Goal: Information Seeking & Learning: Learn about a topic

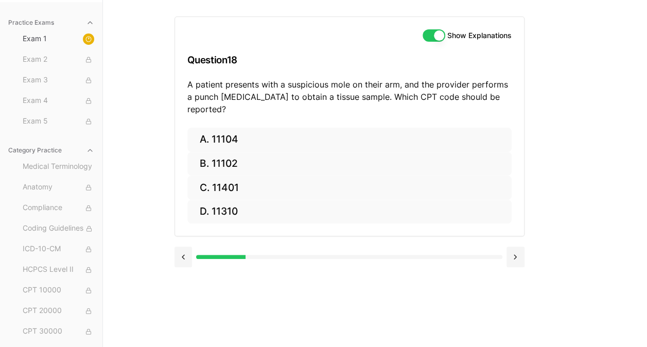
scroll to position [190, 0]
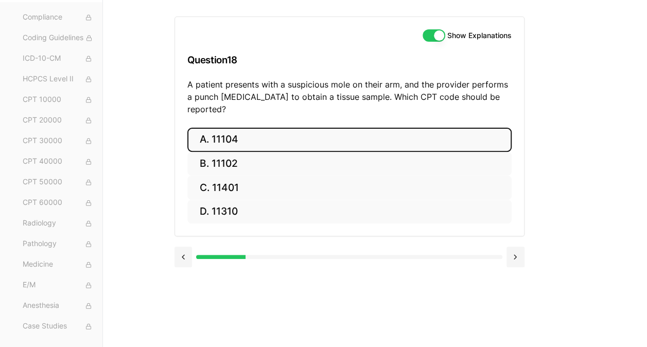
click at [236, 128] on button "A. 11104" at bounding box center [349, 140] width 324 height 24
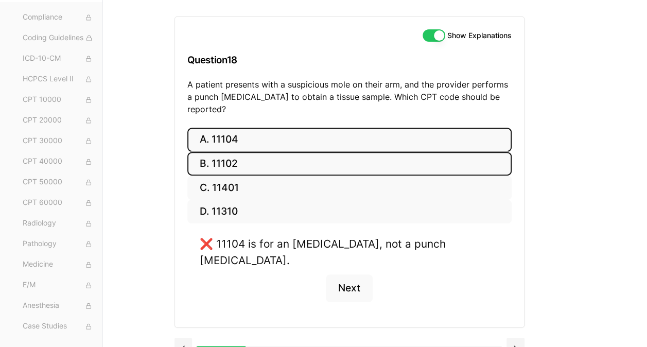
click at [235, 152] on button "B. 11102" at bounding box center [349, 164] width 324 height 24
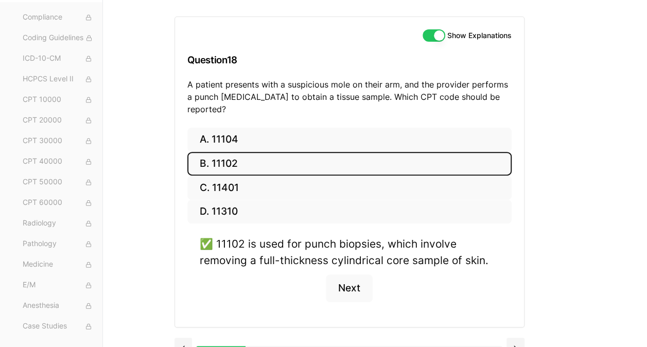
click at [438, 32] on button "Show Explanations" at bounding box center [434, 35] width 23 height 12
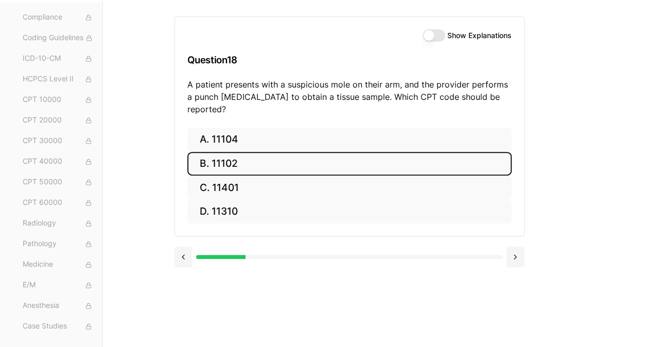
click at [438, 32] on button "Show Explanations" at bounding box center [434, 35] width 23 height 12
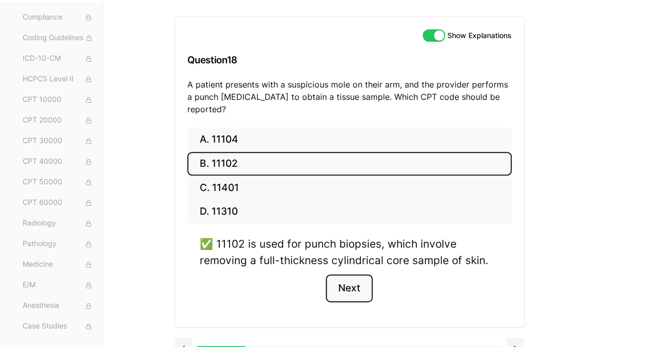
click at [353, 274] on button "Next" at bounding box center [349, 288] width 47 height 28
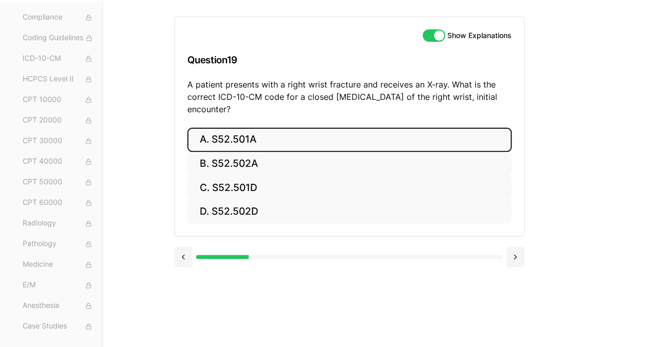
click at [286, 142] on button "A. S52.501A" at bounding box center [349, 140] width 324 height 24
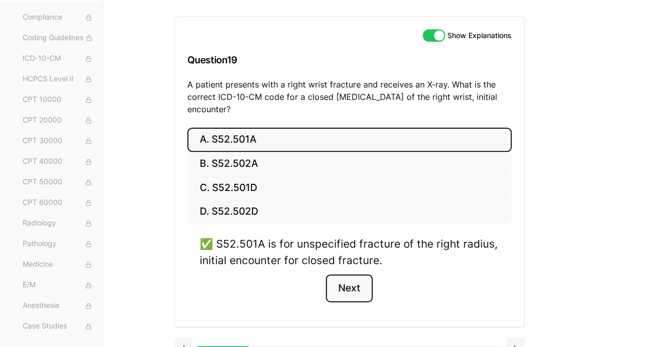
click at [350, 284] on button "Next" at bounding box center [349, 288] width 47 height 28
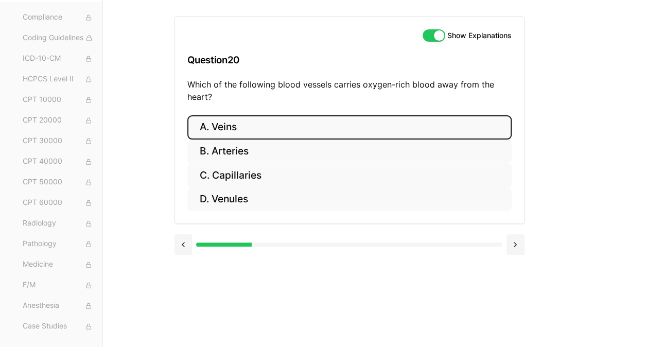
click at [238, 126] on button "A. Veins" at bounding box center [349, 127] width 324 height 24
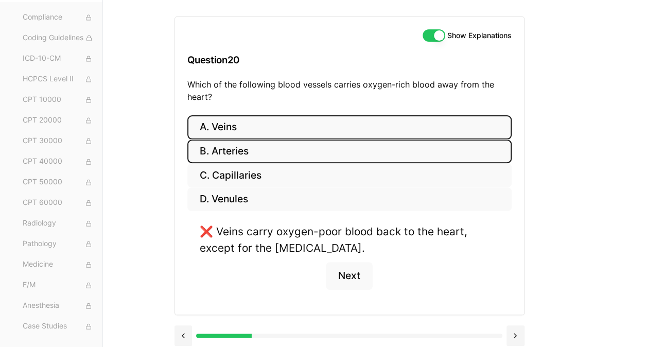
click at [247, 151] on button "B. Arteries" at bounding box center [349, 152] width 324 height 24
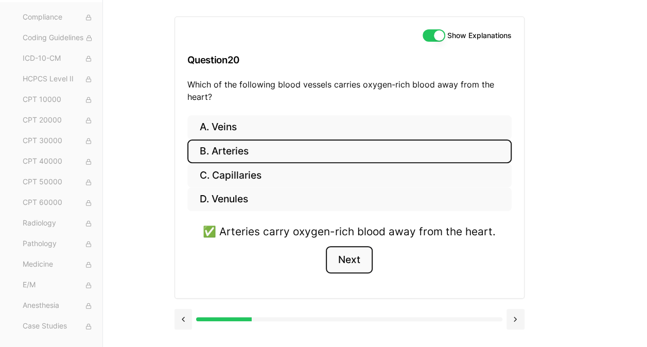
click at [351, 261] on button "Next" at bounding box center [349, 260] width 47 height 28
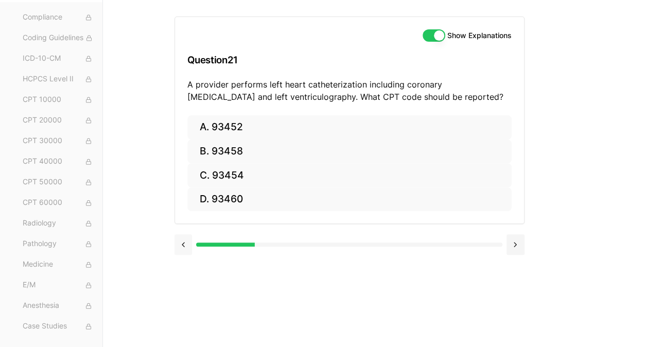
click at [183, 240] on button at bounding box center [184, 244] width 18 height 21
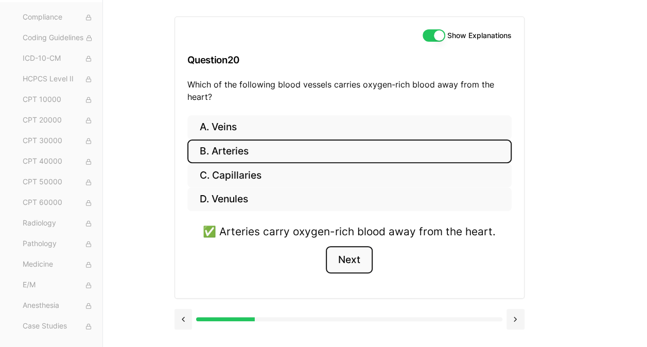
click at [349, 259] on button "Next" at bounding box center [349, 260] width 47 height 28
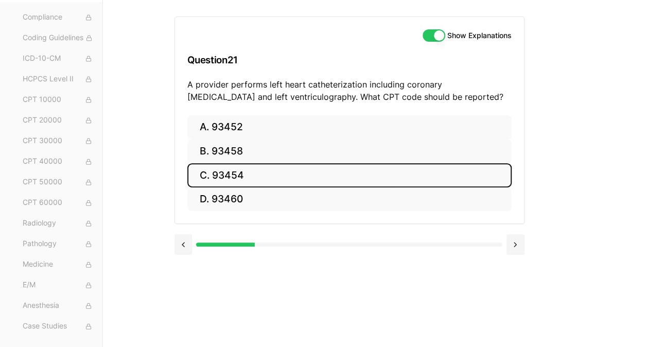
click at [295, 173] on button "C. 93454" at bounding box center [349, 175] width 324 height 24
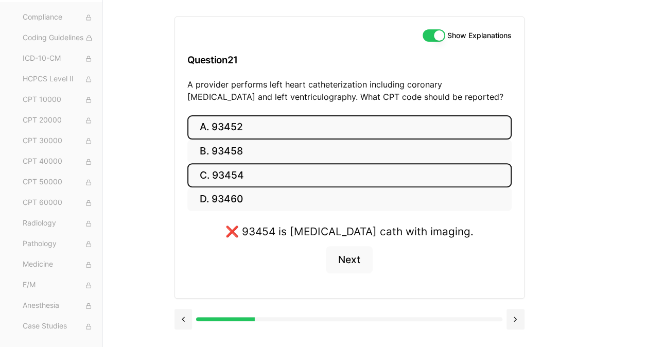
click at [266, 123] on button "A. 93452" at bounding box center [349, 127] width 324 height 24
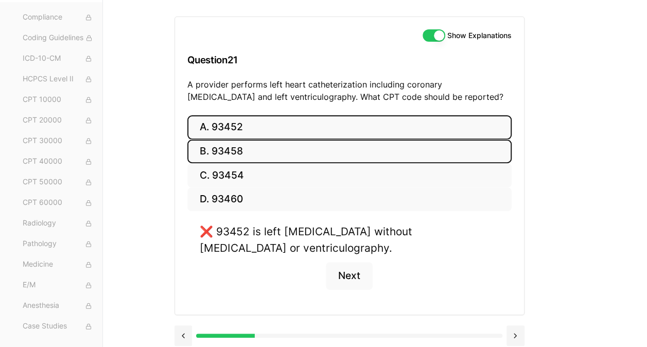
click at [255, 150] on button "B. 93458" at bounding box center [349, 152] width 324 height 24
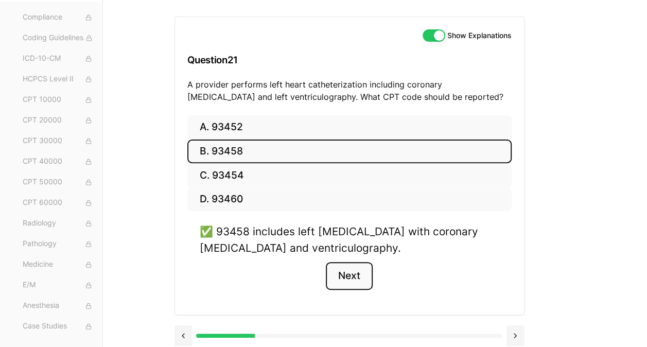
click at [341, 269] on button "Next" at bounding box center [349, 276] width 47 height 28
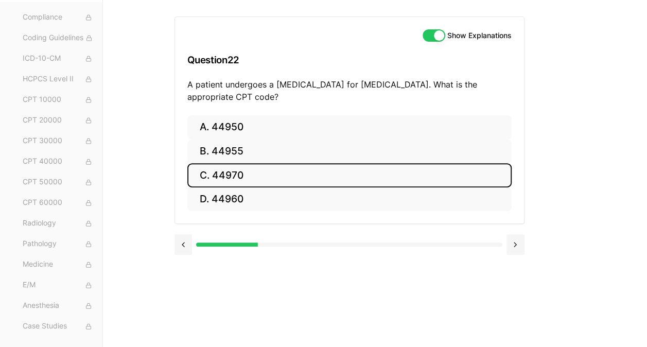
click at [239, 169] on button "C. 44970" at bounding box center [349, 175] width 324 height 24
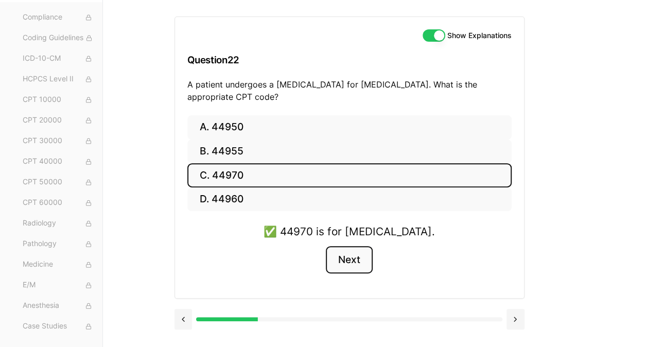
click at [352, 258] on button "Next" at bounding box center [349, 260] width 47 height 28
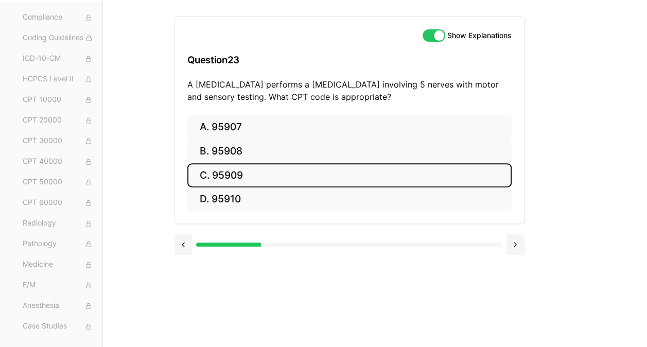
click at [253, 174] on button "C. 95909" at bounding box center [349, 175] width 324 height 24
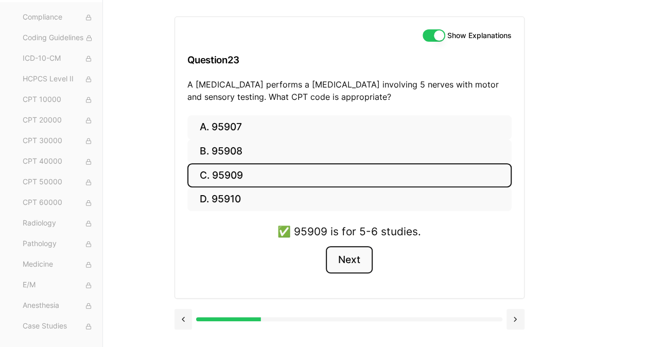
click at [355, 255] on button "Next" at bounding box center [349, 260] width 47 height 28
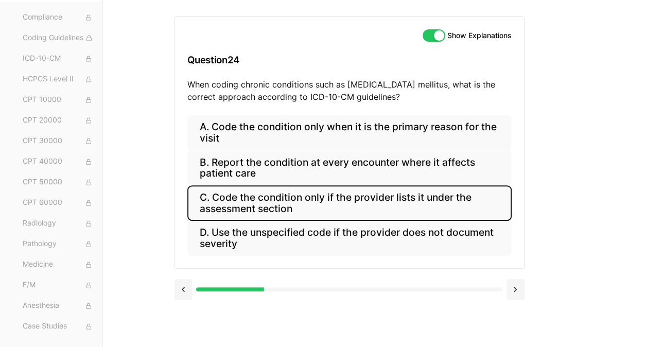
click at [370, 207] on button "C. Code the condition only if the provider lists it under the assessment section" at bounding box center [349, 202] width 324 height 35
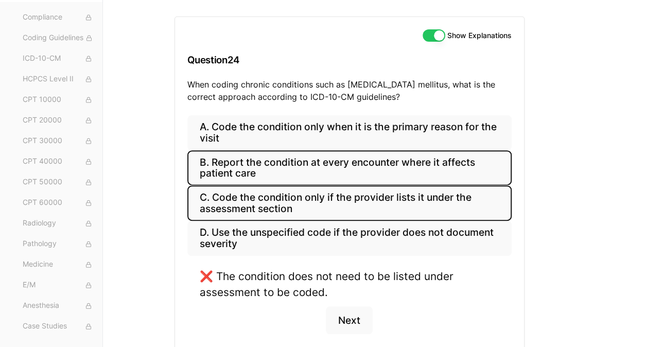
click at [385, 164] on button "B. Report the condition at every encounter where it affects patient care" at bounding box center [349, 167] width 324 height 35
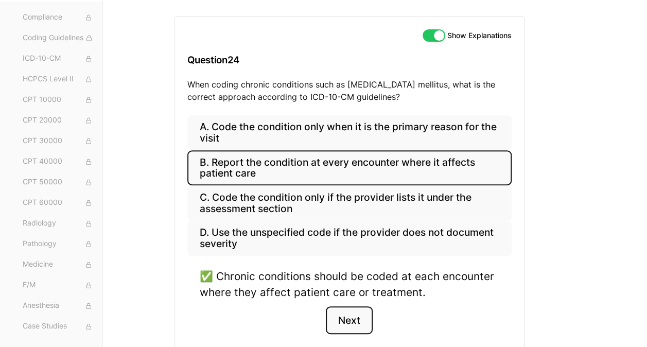
click at [347, 316] on button "Next" at bounding box center [349, 320] width 47 height 28
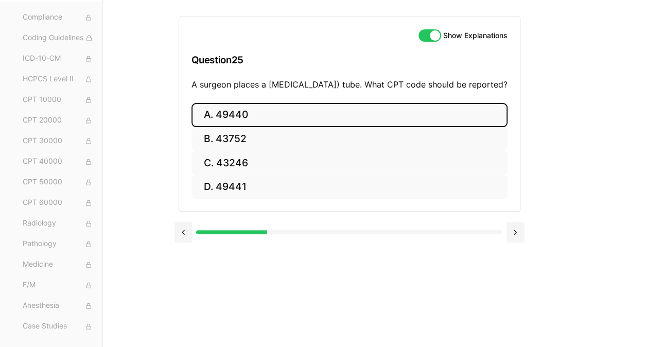
click at [255, 123] on button "A. 49440" at bounding box center [350, 115] width 316 height 24
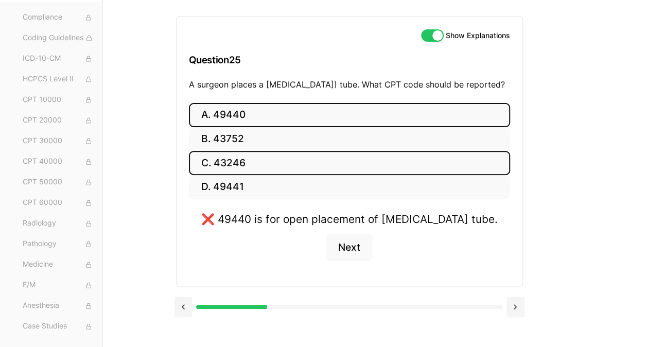
click at [247, 173] on button "C. 43246" at bounding box center [349, 163] width 321 height 24
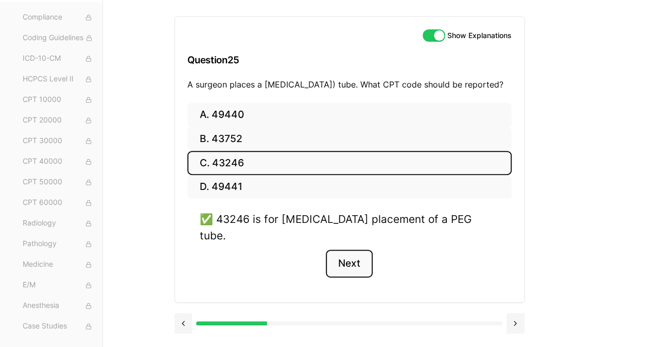
click at [352, 263] on button "Next" at bounding box center [349, 264] width 47 height 28
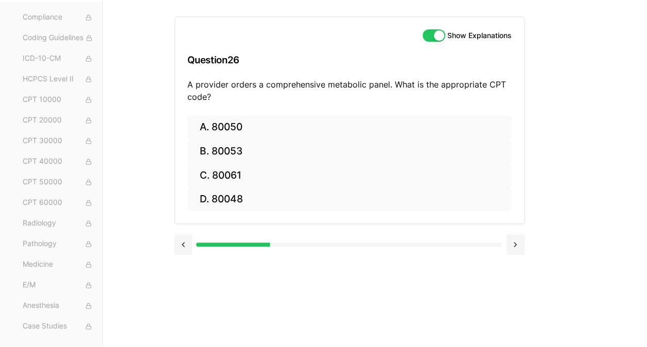
click at [352, 263] on div "Show Explanations Question 26 A provider orders a comprehensive metabolic panel…" at bounding box center [376, 173] width 402 height 347
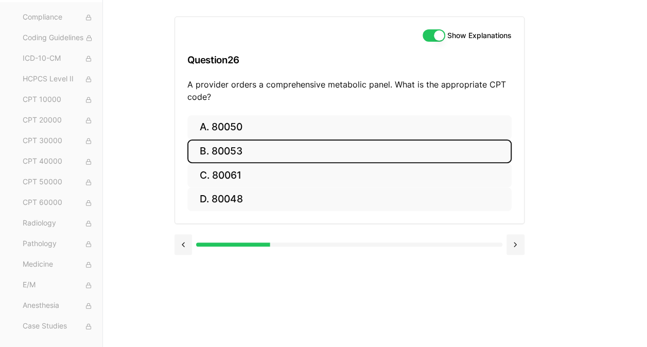
drag, startPoint x: 371, startPoint y: 148, endPoint x: 330, endPoint y: 157, distance: 42.5
click at [330, 157] on button "B. 80053" at bounding box center [349, 152] width 324 height 24
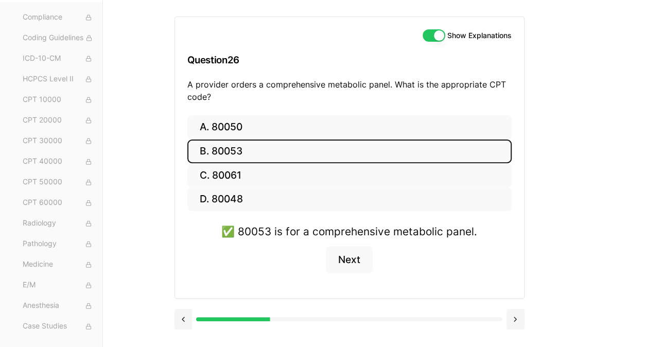
click at [330, 157] on button "B. 80053" at bounding box center [349, 152] width 324 height 24
click at [365, 257] on button "Next" at bounding box center [349, 260] width 47 height 28
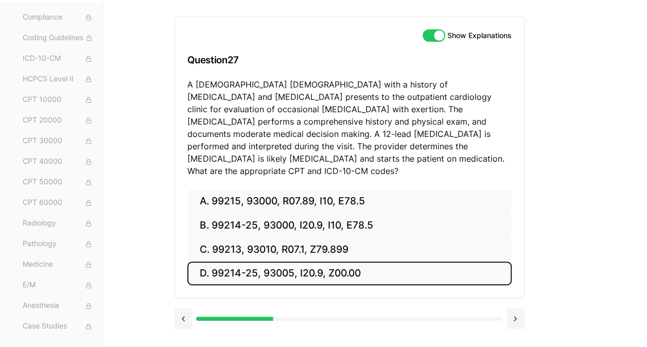
click at [365, 262] on button "D. 99214-25, 93005, I20.9, Z00.00" at bounding box center [349, 274] width 324 height 24
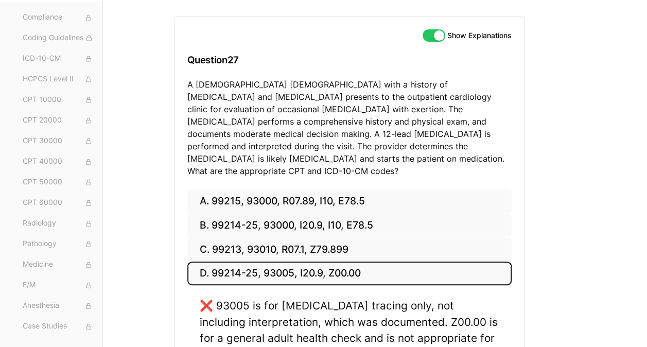
drag, startPoint x: 583, startPoint y: 196, endPoint x: 406, endPoint y: 29, distance: 243.7
click at [406, 29] on div "Show Explanations Question 27 A [DEMOGRAPHIC_DATA] [DEMOGRAPHIC_DATA] with a hi…" at bounding box center [349, 103] width 349 height 172
click at [439, 34] on button "Show Explanations" at bounding box center [434, 35] width 23 height 12
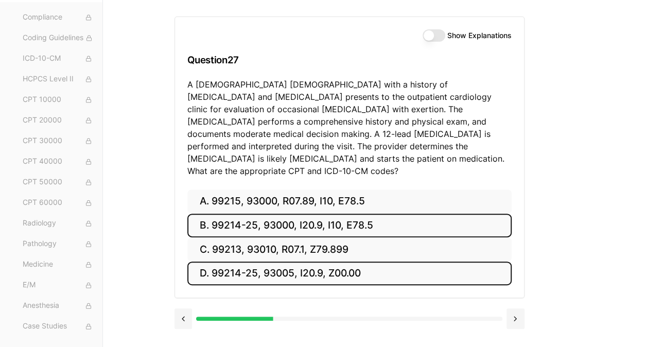
click at [315, 214] on button "B. 99214-25, 93000, I20.9, I10, E78.5" at bounding box center [349, 226] width 324 height 24
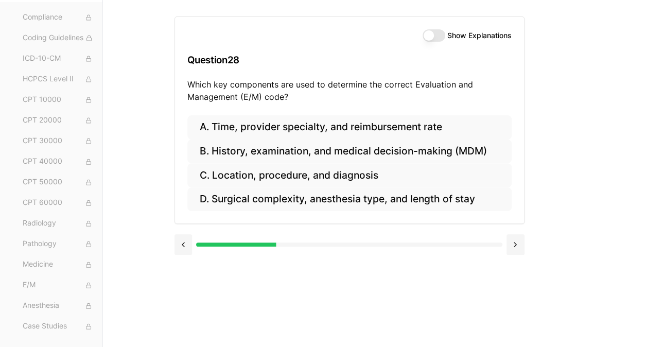
click at [430, 36] on button "Show Explanations" at bounding box center [434, 35] width 23 height 12
click at [181, 247] on button at bounding box center [184, 244] width 18 height 21
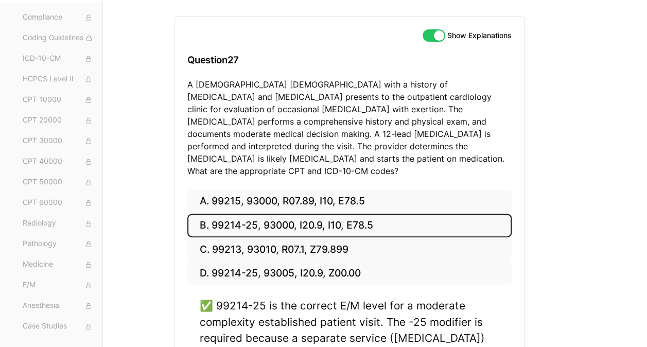
click at [583, 196] on div "Practice Exams Exam 1 Exam 2 Exam 3 Exam 4 Exam 5 Category Practice Medical Ter…" at bounding box center [323, 231] width 647 height 463
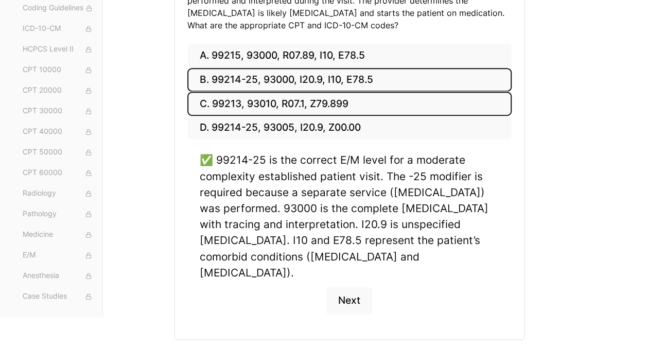
scroll to position [241, 0]
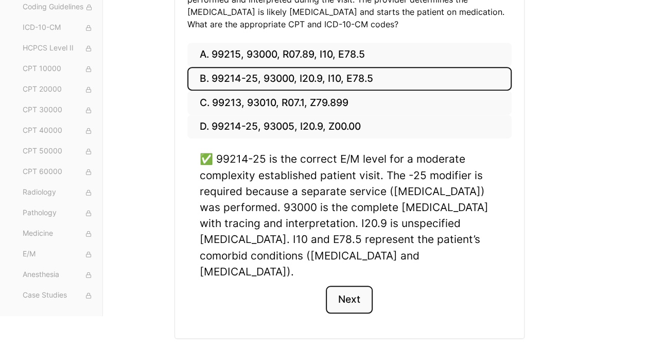
click at [352, 286] on button "Next" at bounding box center [349, 300] width 47 height 28
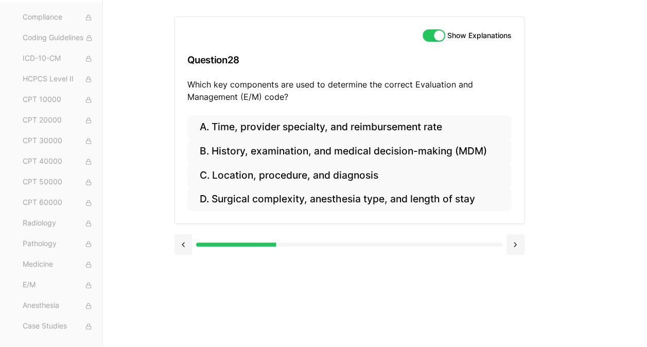
scroll to position [95, 0]
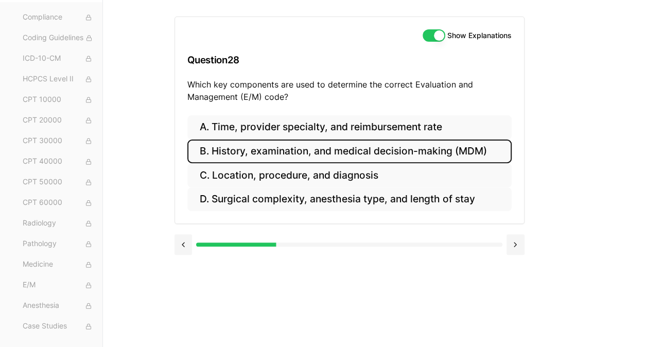
click at [383, 146] on button "B. History, examination, and medical decision-making (MDM)" at bounding box center [349, 152] width 324 height 24
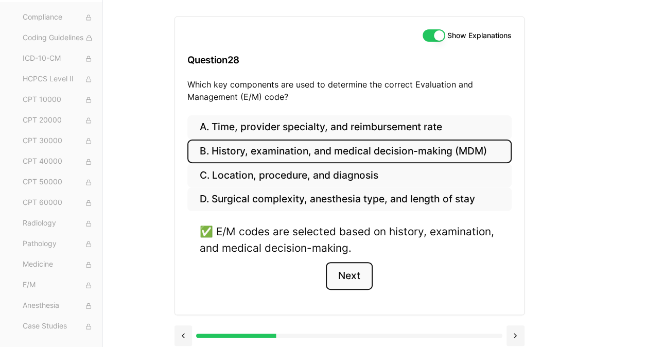
click at [348, 273] on button "Next" at bounding box center [349, 276] width 47 height 28
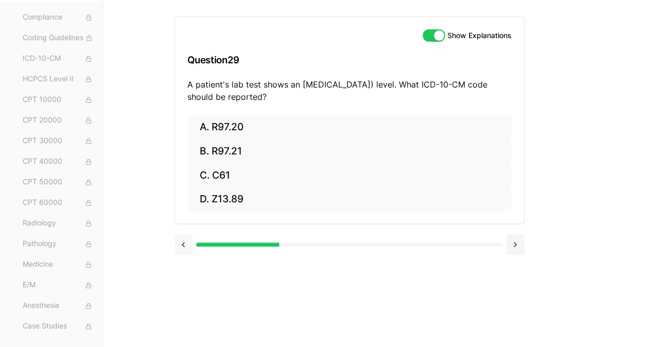
click at [186, 244] on button at bounding box center [184, 244] width 18 height 21
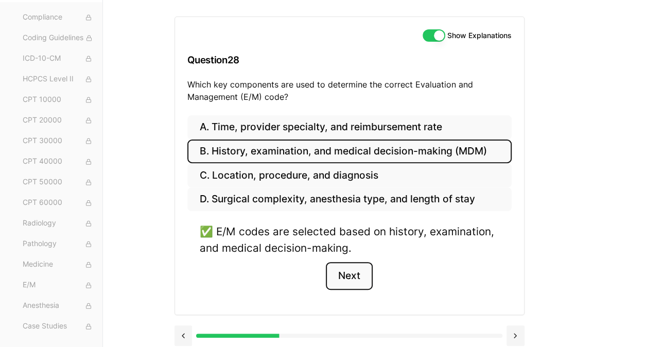
click at [350, 272] on button "Next" at bounding box center [349, 276] width 47 height 28
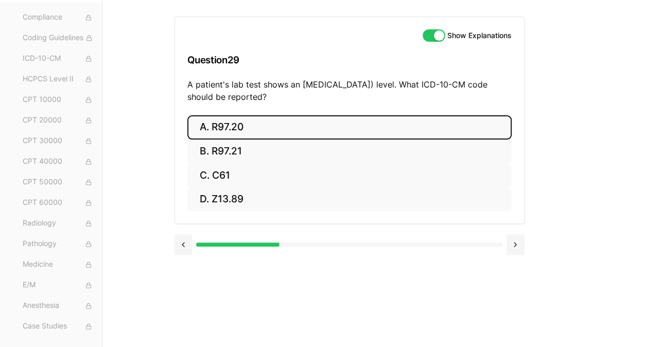
click at [244, 128] on button "A. R97.20" at bounding box center [349, 127] width 324 height 24
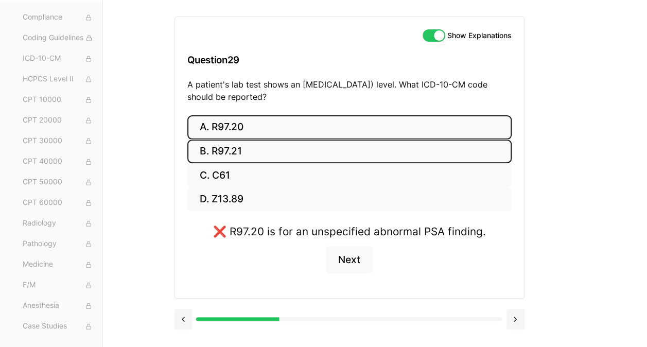
click at [237, 161] on button "B. R97.21" at bounding box center [349, 152] width 324 height 24
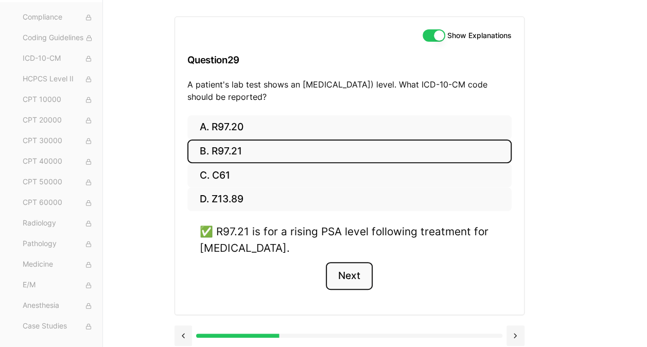
click at [339, 272] on button "Next" at bounding box center [349, 276] width 47 height 28
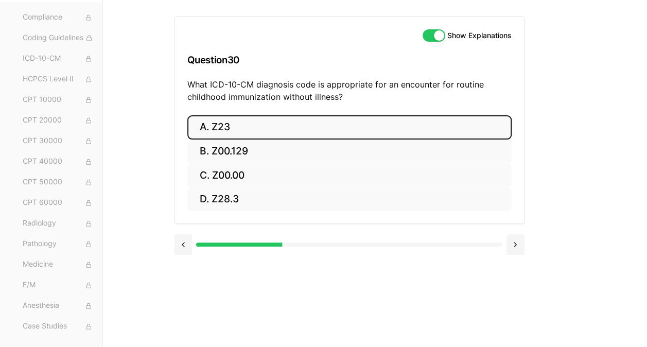
click at [225, 127] on button "A. Z23" at bounding box center [349, 127] width 324 height 24
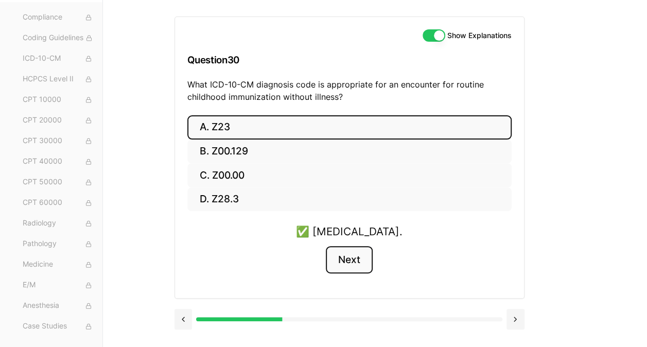
click at [354, 259] on button "Next" at bounding box center [349, 260] width 47 height 28
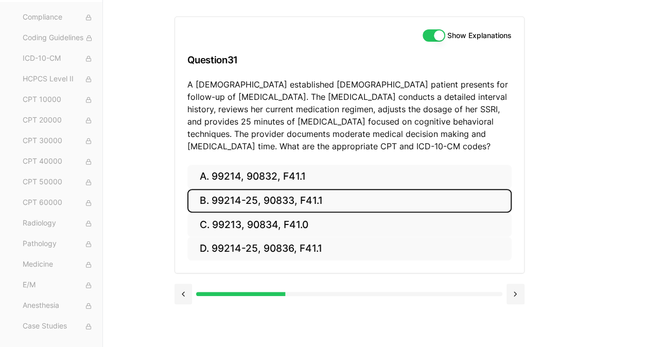
click at [346, 190] on button "B. 99214-25, 90833, F41.1" at bounding box center [349, 201] width 324 height 24
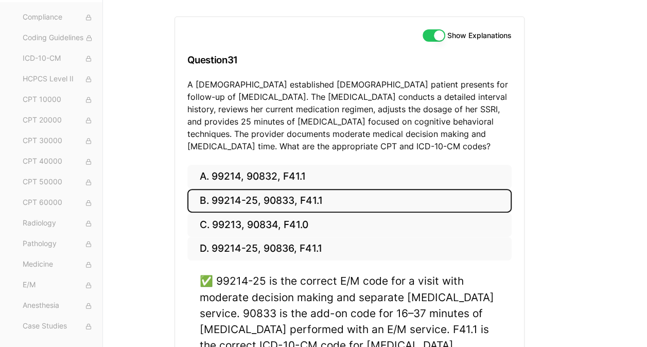
click at [569, 184] on div "Show Explanations Question 31 A [DEMOGRAPHIC_DATA] established [DEMOGRAPHIC_DAT…" at bounding box center [376, 195] width 402 height 390
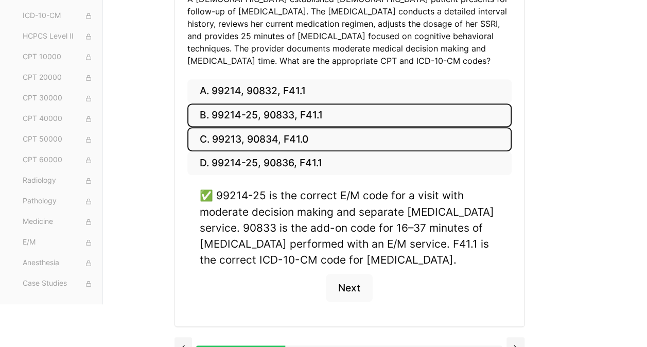
scroll to position [197, 0]
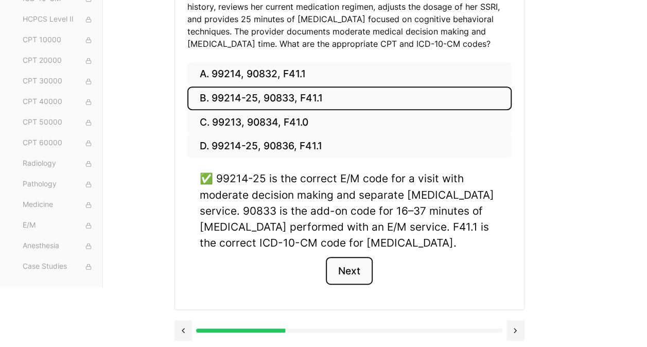
click at [356, 262] on button "Next" at bounding box center [349, 271] width 47 height 28
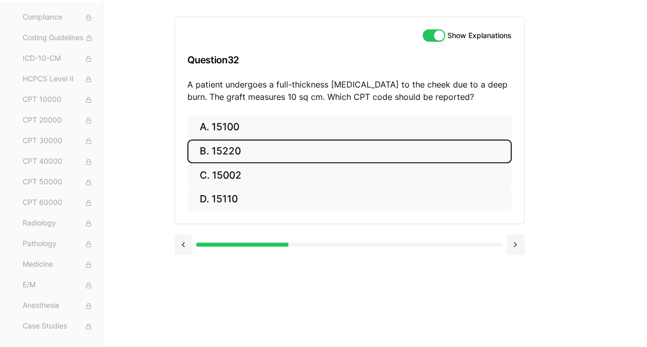
click at [232, 148] on button "B. 15220" at bounding box center [349, 152] width 324 height 24
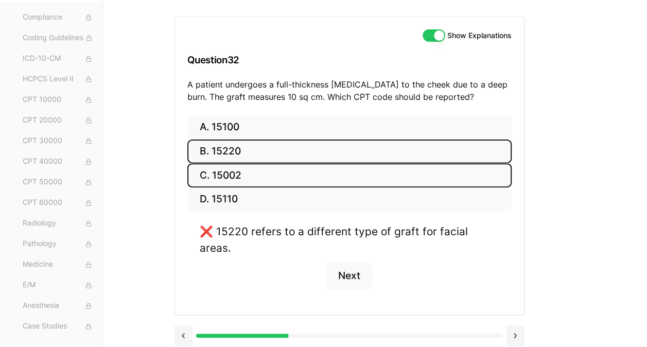
click at [239, 172] on button "C. 15002" at bounding box center [349, 175] width 324 height 24
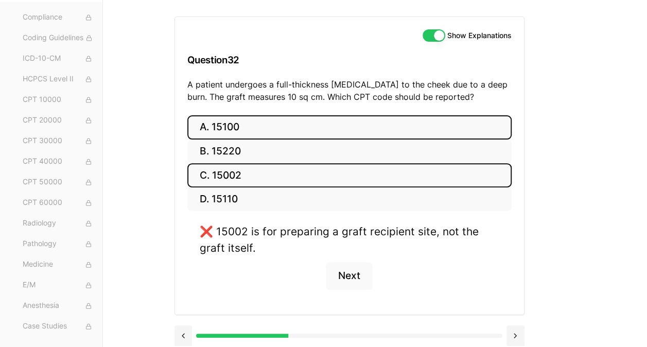
click at [247, 132] on button "A. 15100" at bounding box center [349, 127] width 324 height 24
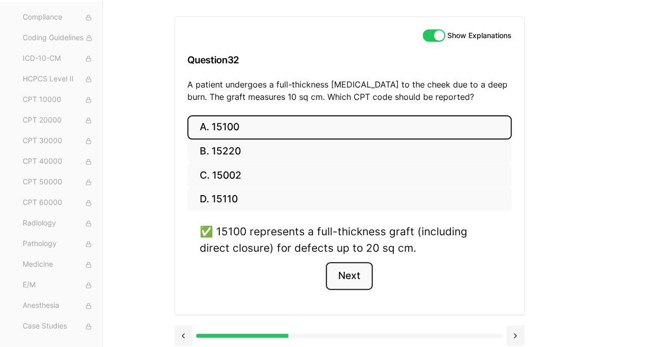
click at [341, 263] on button "Next" at bounding box center [349, 276] width 47 height 28
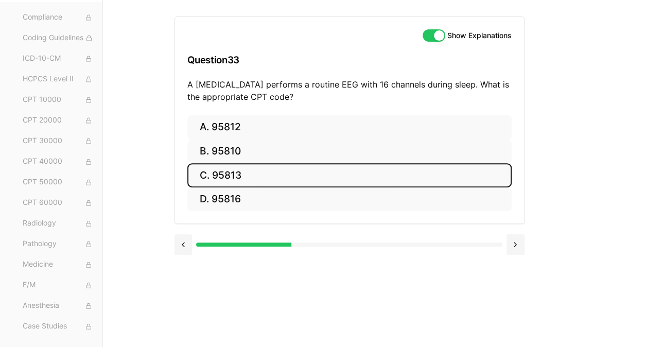
click at [237, 175] on button "C. 95813" at bounding box center [349, 175] width 324 height 24
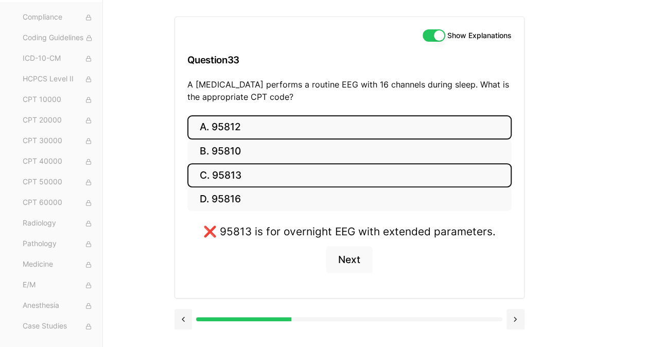
click at [247, 130] on button "A. 95812" at bounding box center [349, 127] width 324 height 24
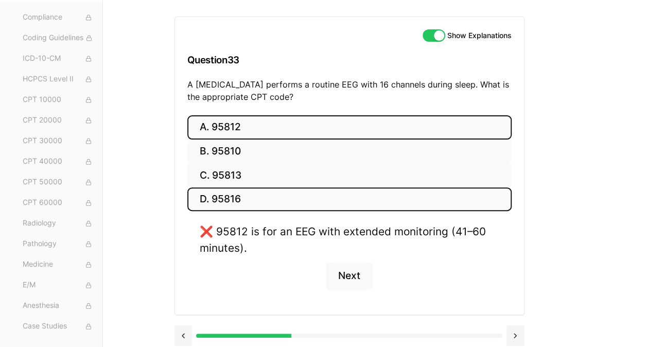
click at [252, 195] on button "D. 95816" at bounding box center [349, 199] width 324 height 24
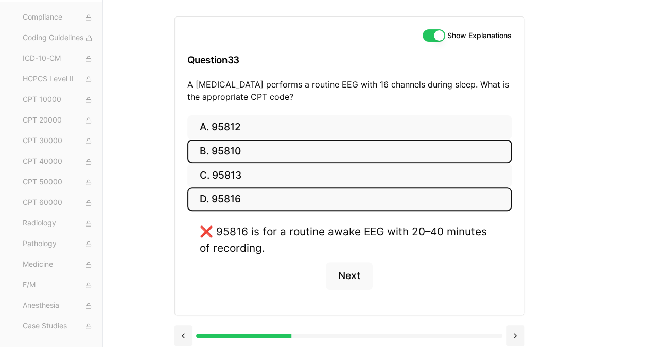
click at [245, 155] on button "B. 95810" at bounding box center [349, 152] width 324 height 24
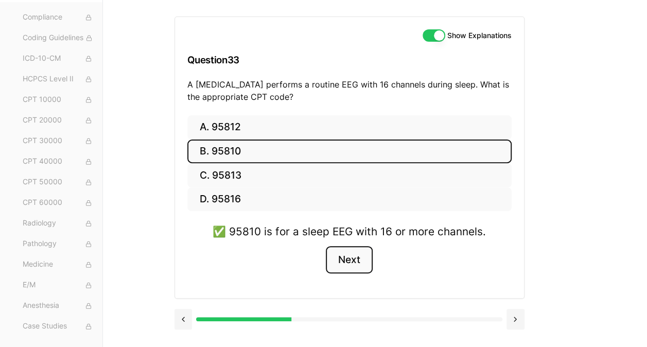
click at [354, 265] on button "Next" at bounding box center [349, 260] width 47 height 28
